Goal: Task Accomplishment & Management: Use online tool/utility

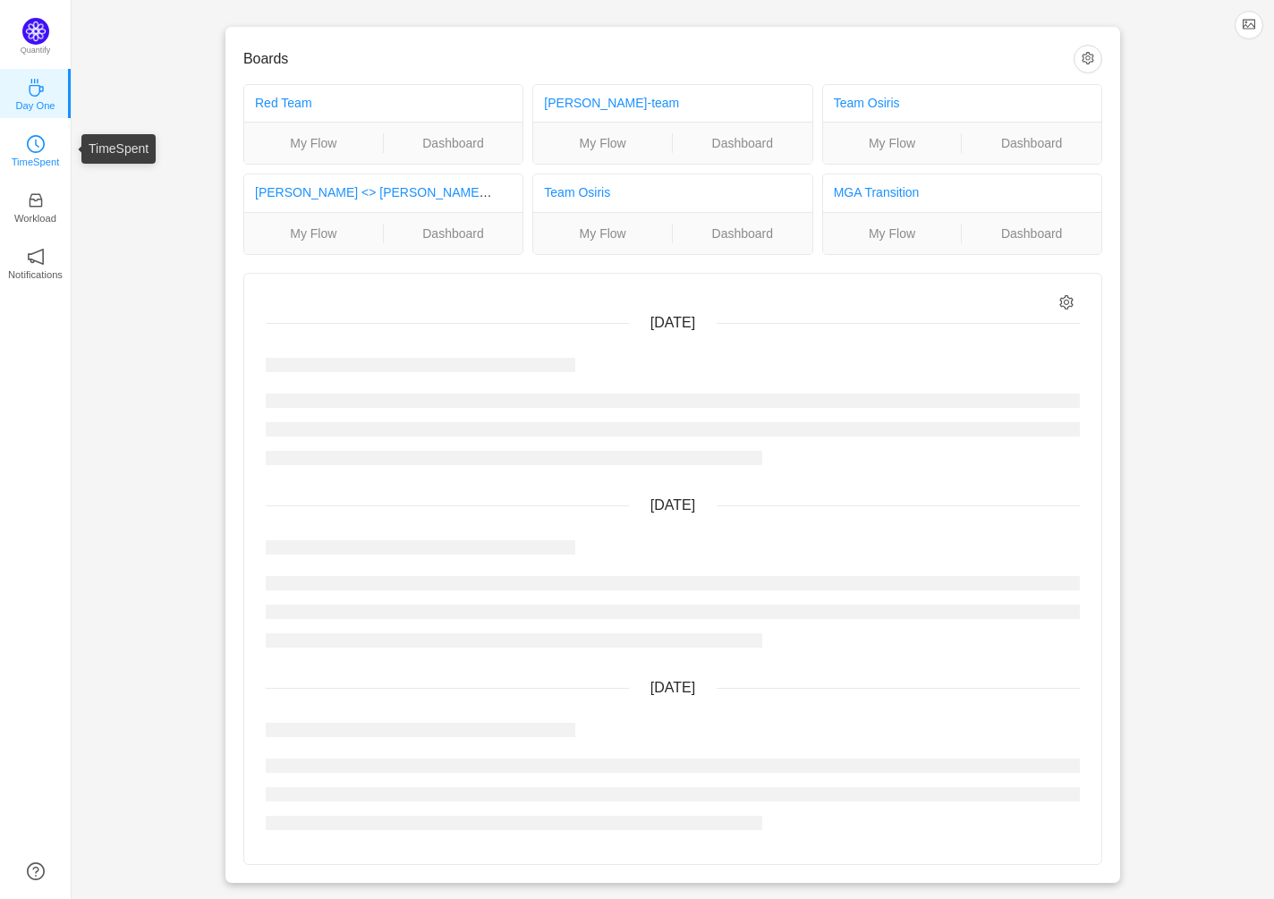
click at [38, 148] on icon "icon: clock-circle" at bounding box center [36, 144] width 18 height 18
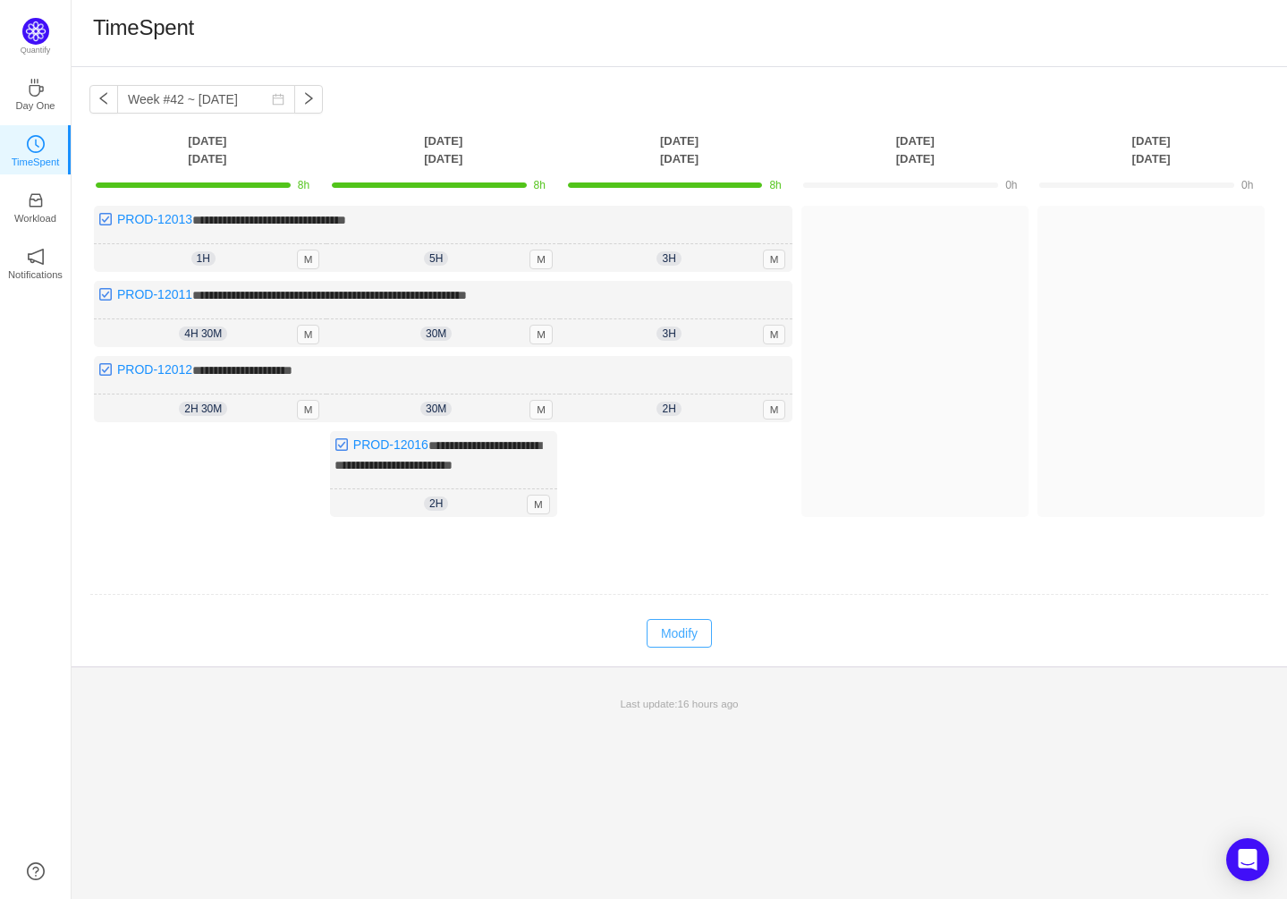
click at [680, 644] on button "Modify" at bounding box center [679, 633] width 65 height 29
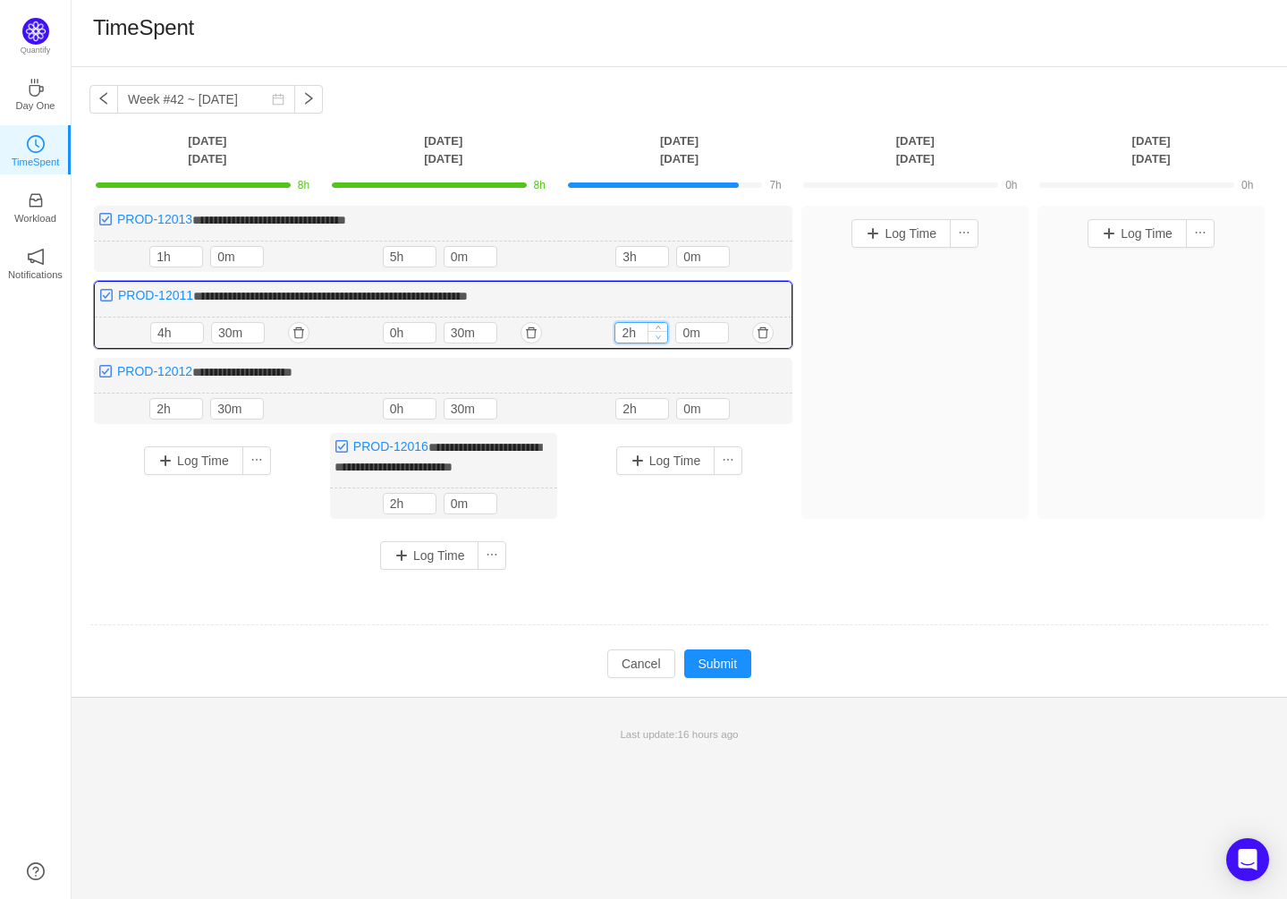
click at [661, 335] on icon "icon: down" at bounding box center [659, 337] width 6 height 6
type input "1h"
click at [661, 335] on icon "icon: down" at bounding box center [659, 337] width 6 height 6
click at [675, 458] on button "Log Time" at bounding box center [665, 460] width 99 height 29
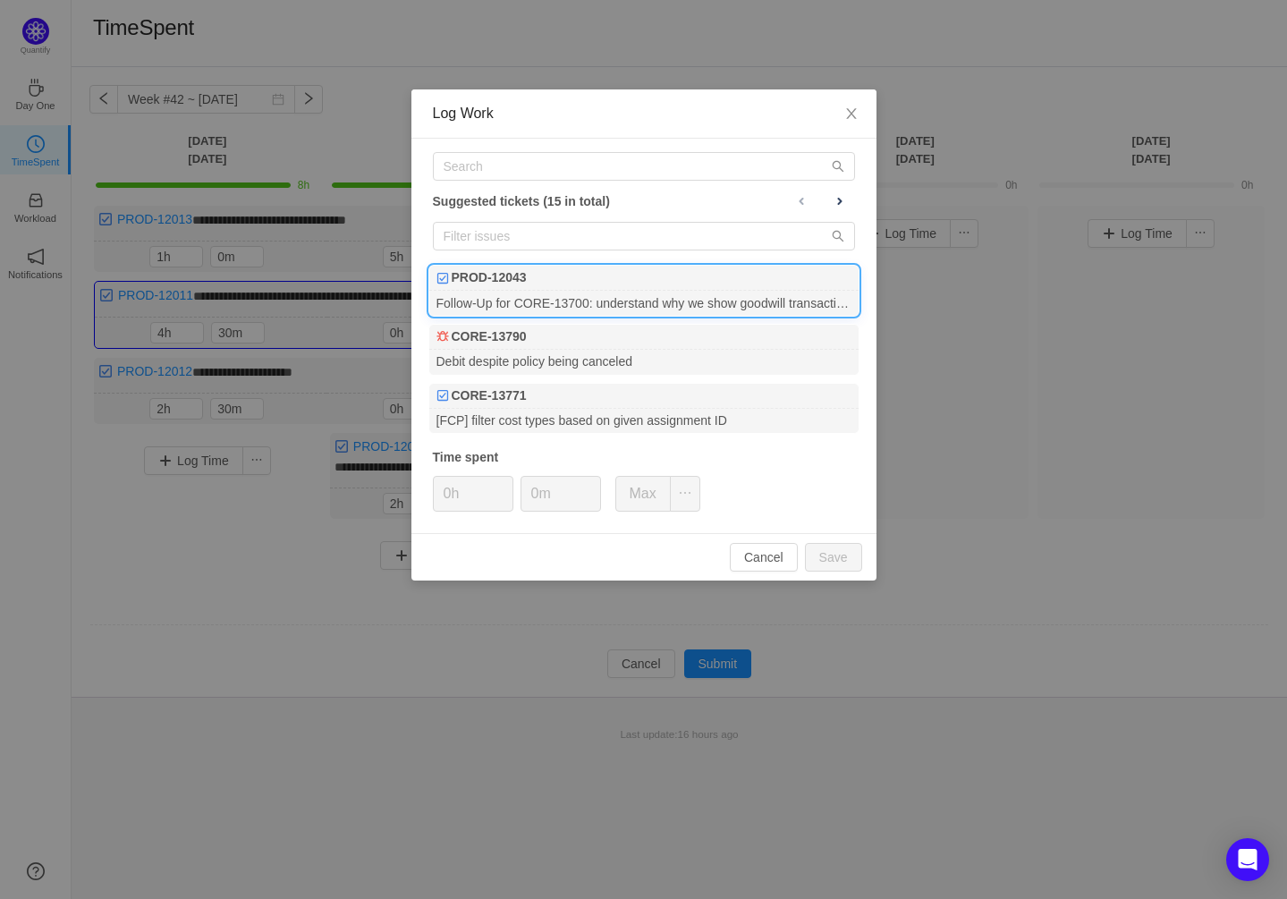
click at [688, 291] on div "Follow-Up for CORE-13700: understand why we show goodwill transaction in TXLedg…" at bounding box center [643, 303] width 429 height 24
click at [836, 549] on button "Save" at bounding box center [833, 557] width 57 height 29
type input "0h"
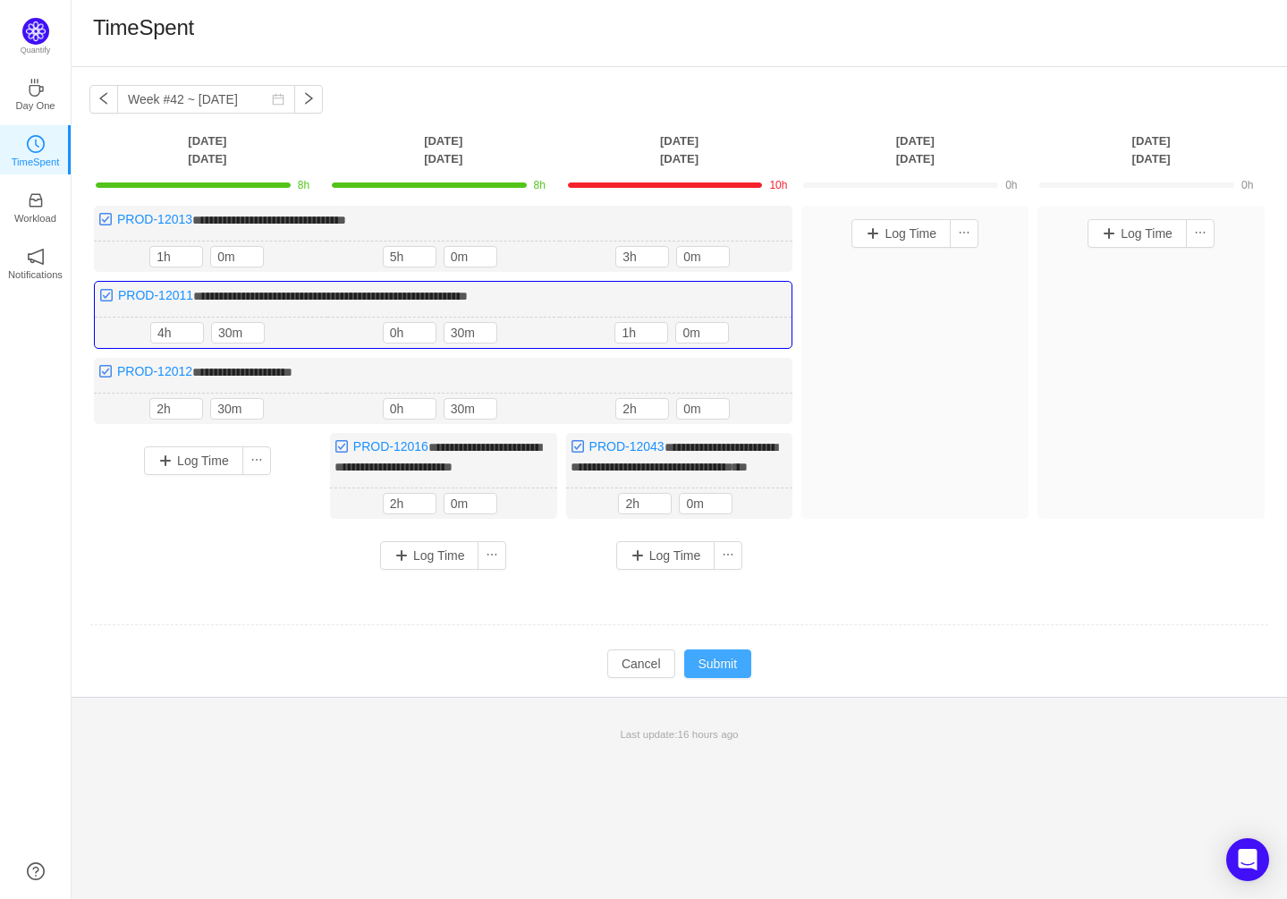
click at [710, 674] on button "Submit" at bounding box center [718, 663] width 68 height 29
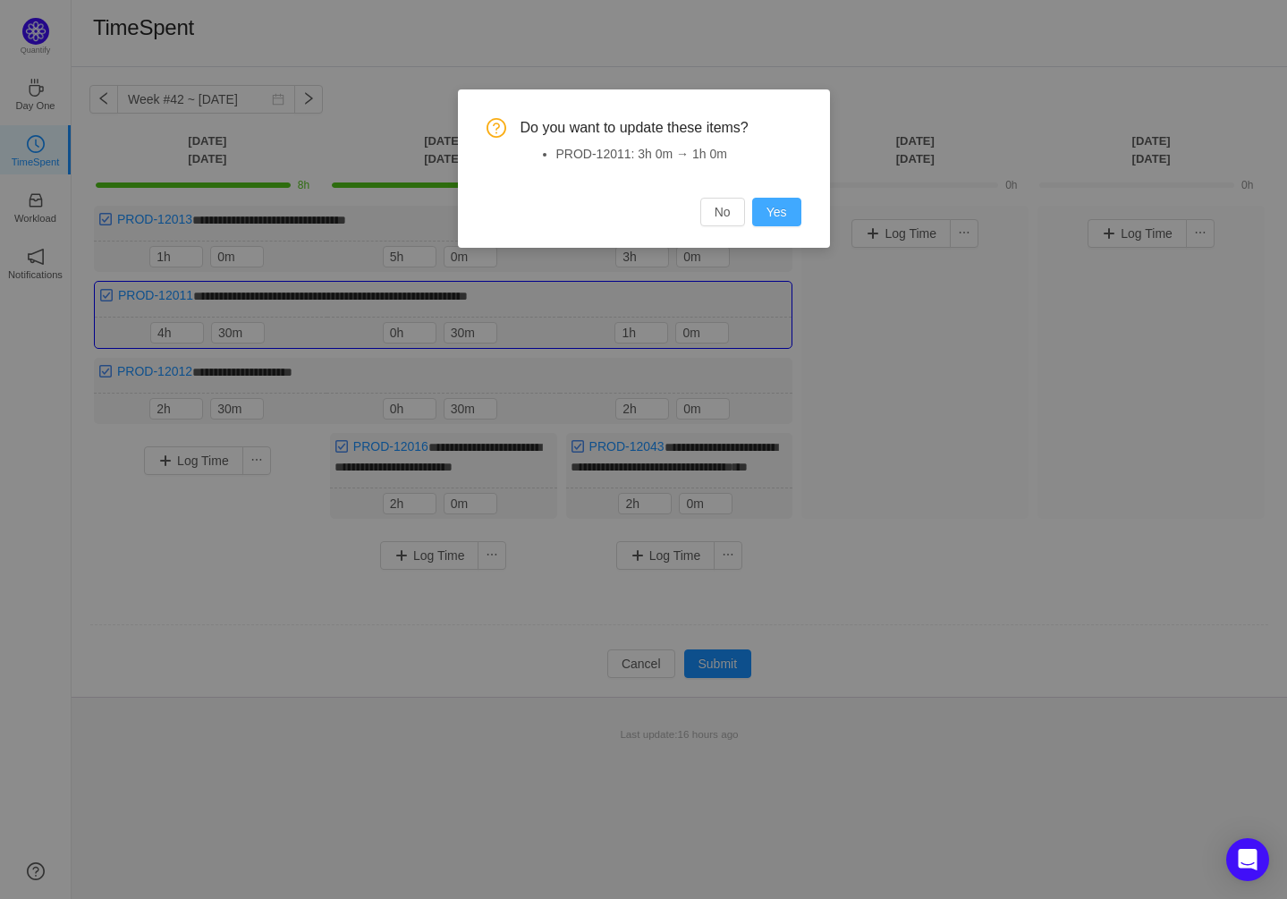
click at [781, 205] on button "Yes" at bounding box center [776, 212] width 49 height 29
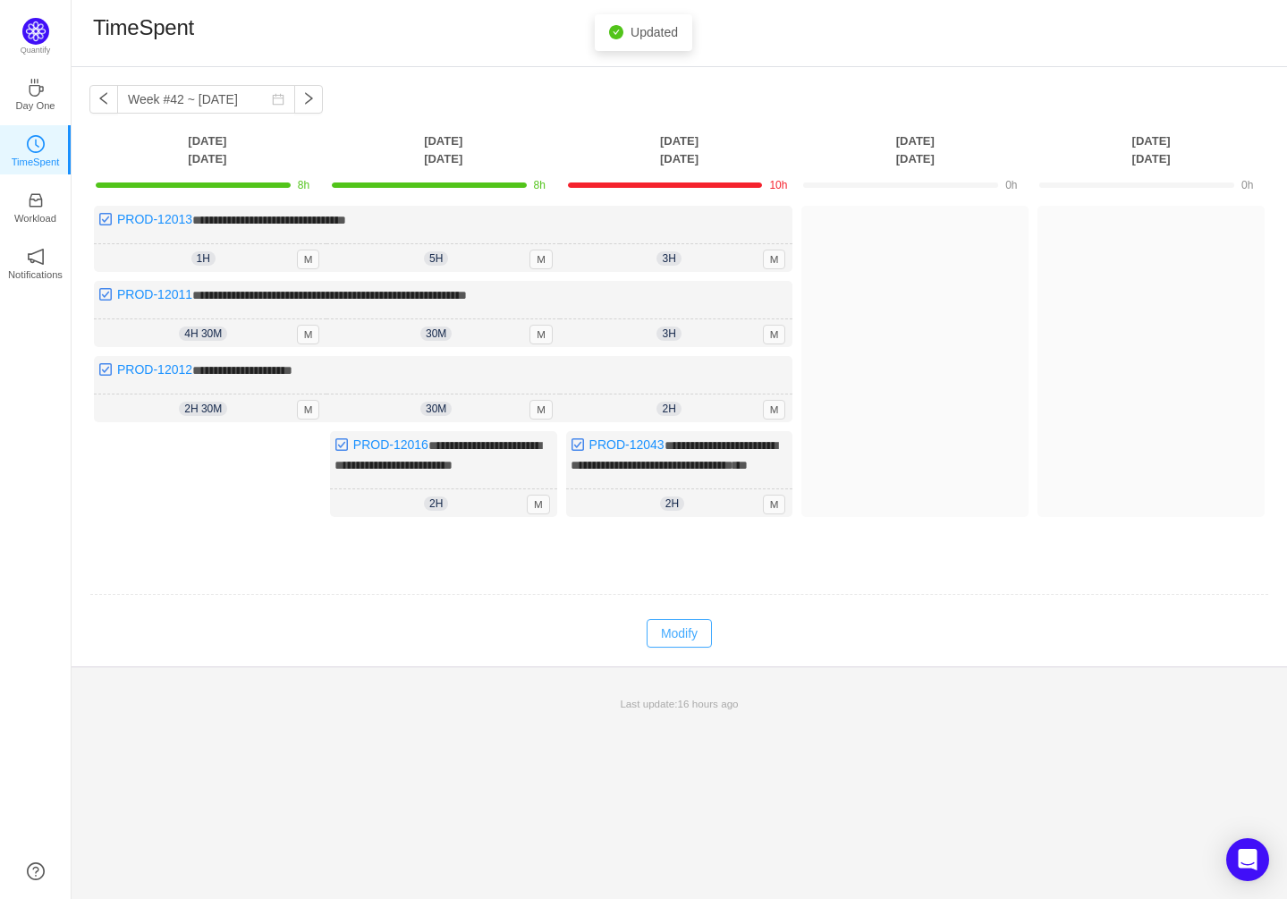
click at [689, 648] on button "Modify" at bounding box center [679, 633] width 65 height 29
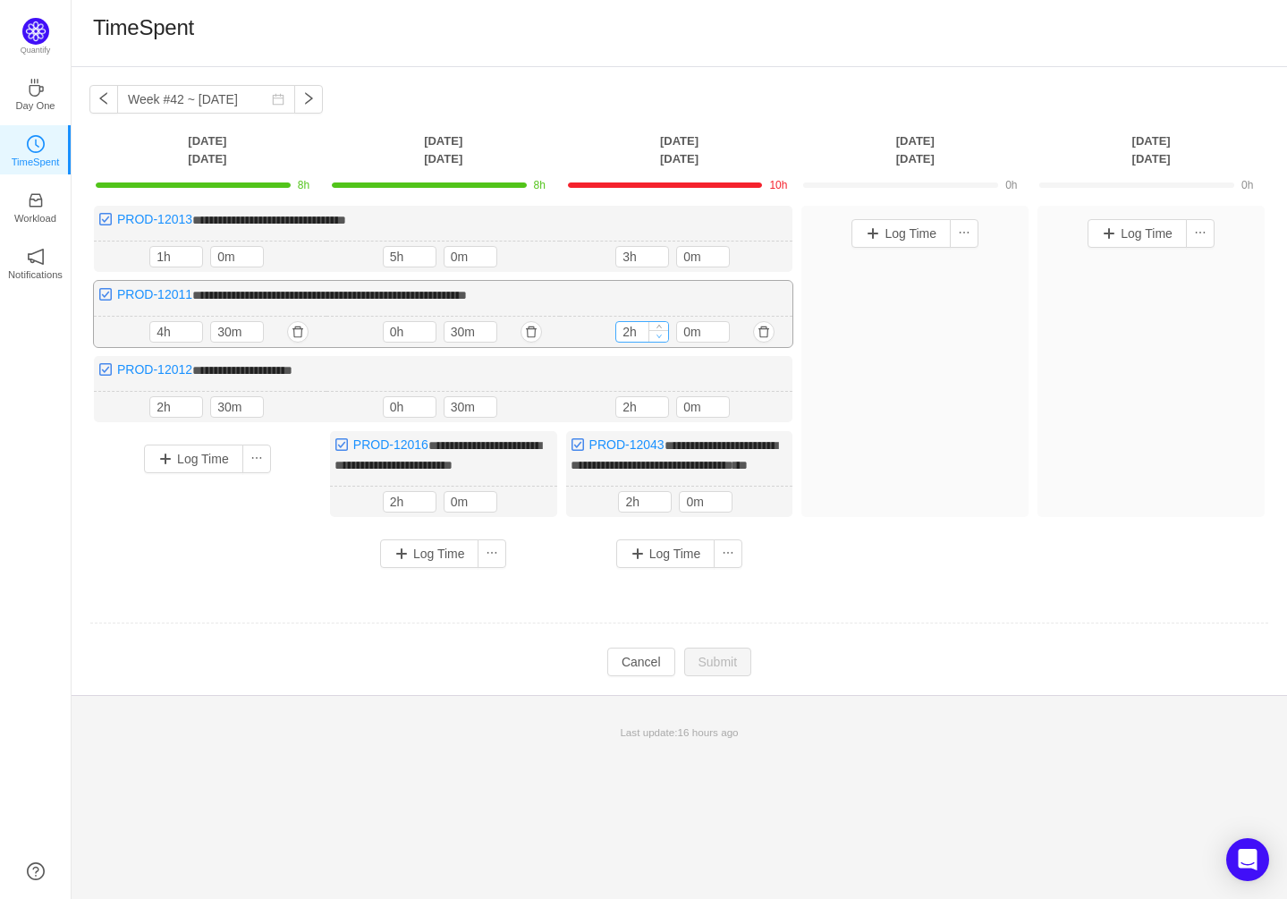
click at [657, 333] on icon "icon: down" at bounding box center [660, 336] width 6 height 6
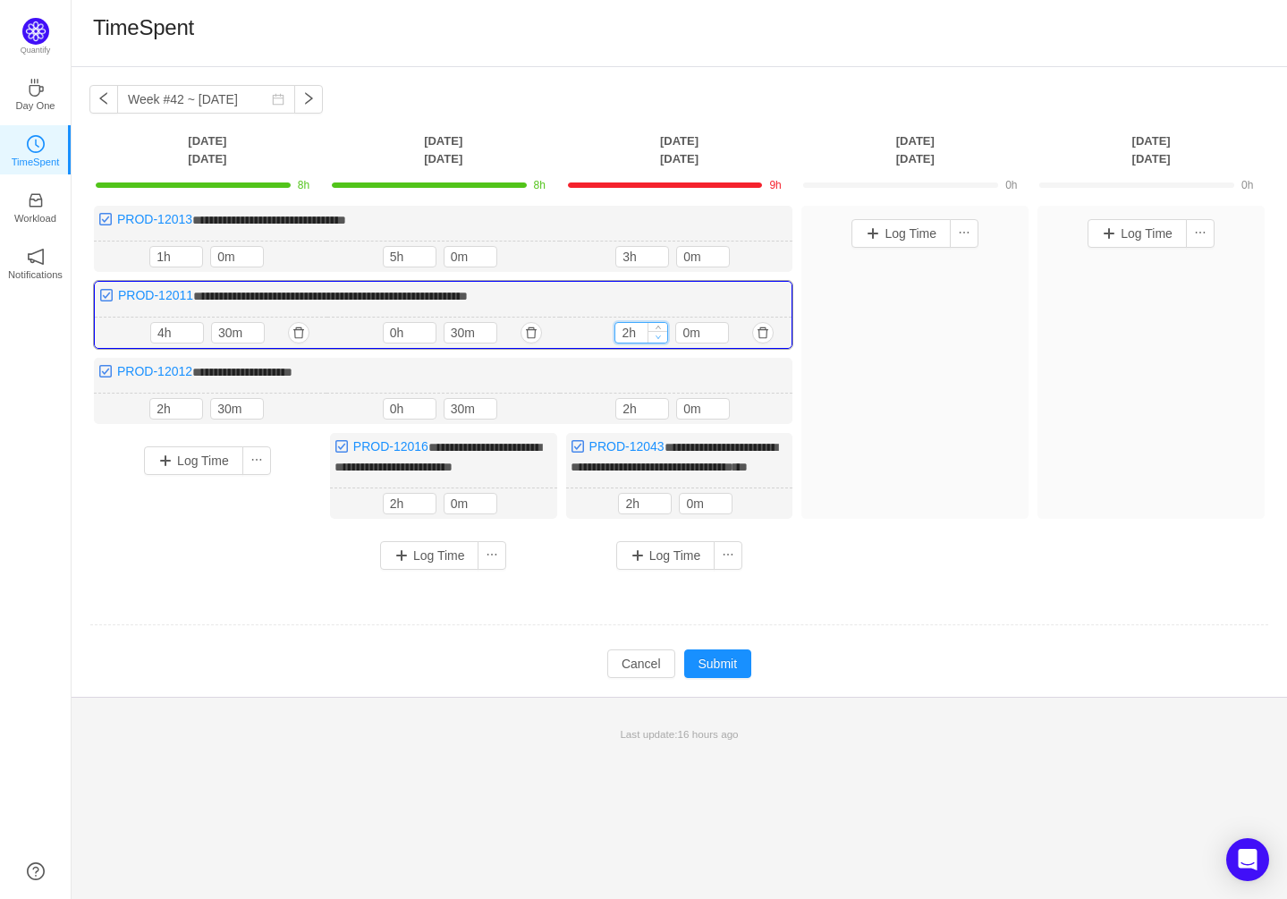
type input "1h"
click at [657, 334] on icon "icon: down" at bounding box center [659, 337] width 6 height 6
click at [729, 678] on button "Submit" at bounding box center [718, 663] width 68 height 29
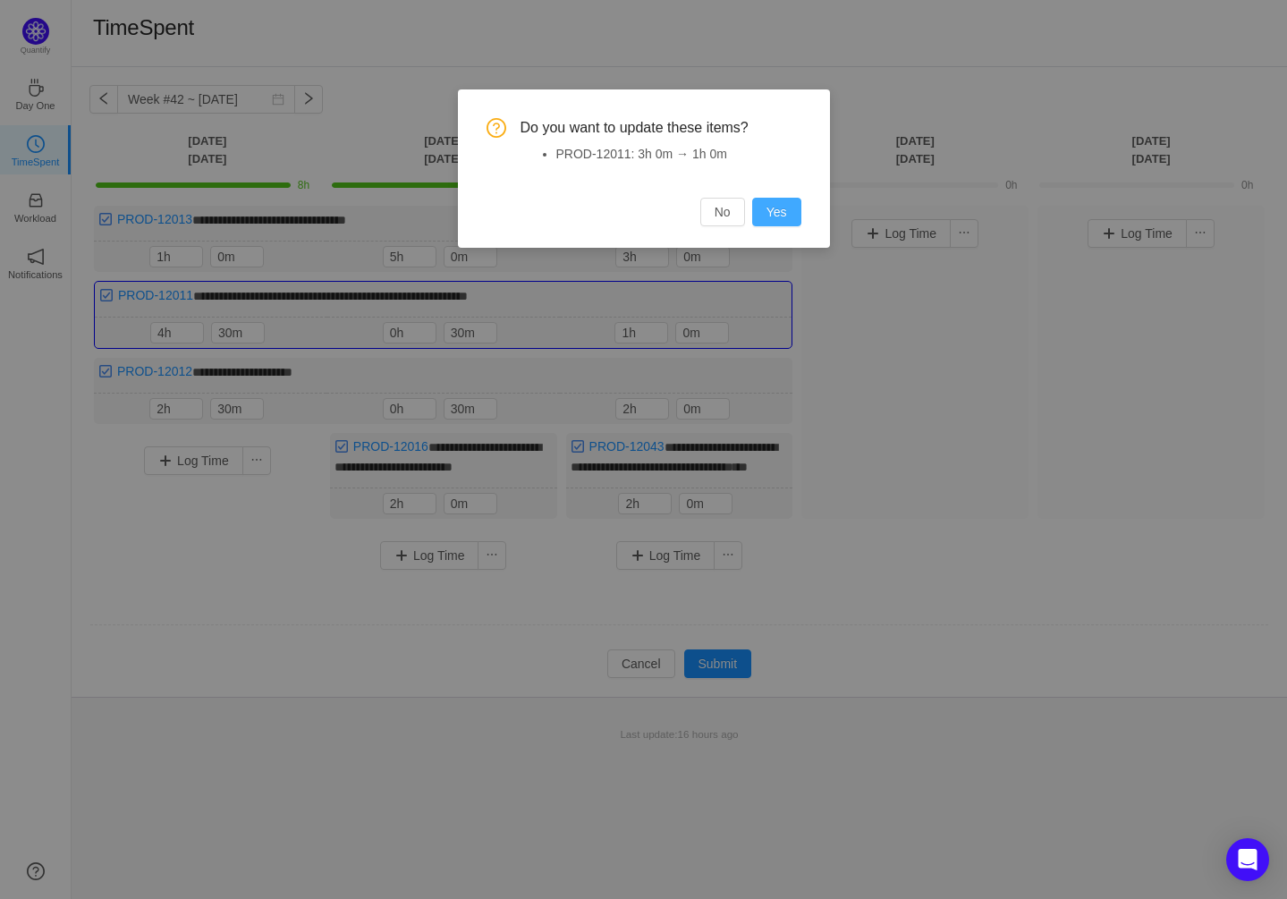
click at [779, 213] on button "Yes" at bounding box center [776, 212] width 49 height 29
